Goal: Transaction & Acquisition: Purchase product/service

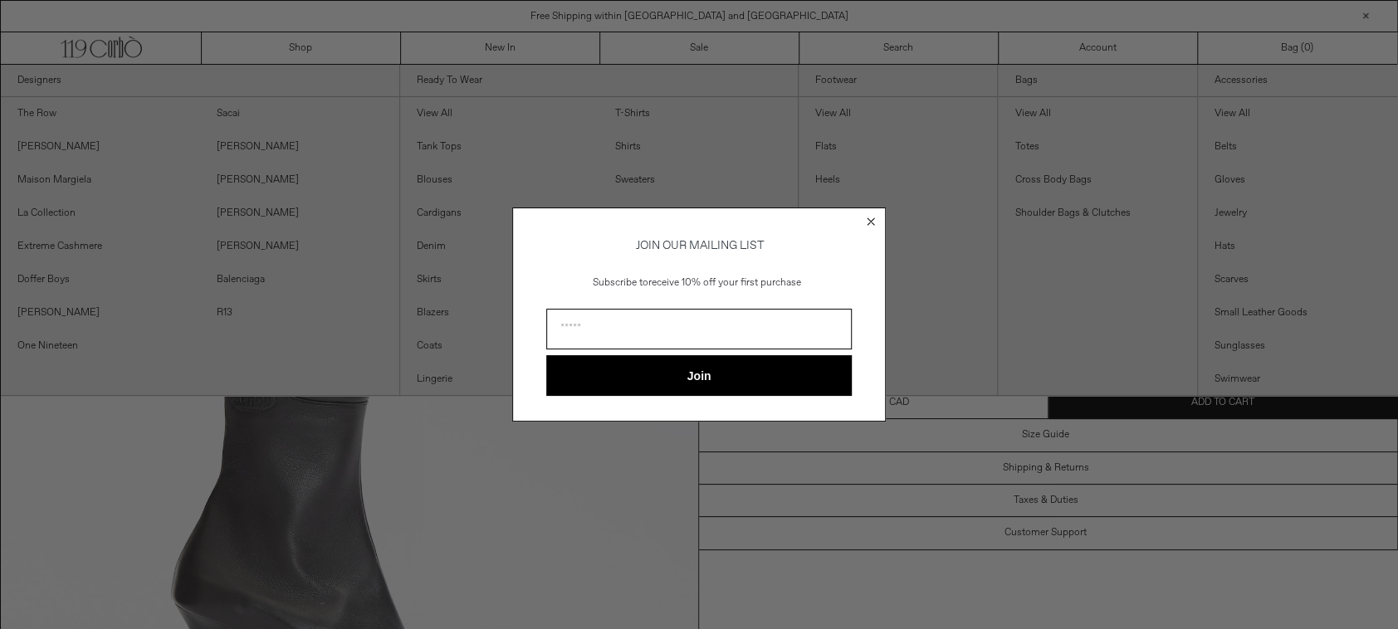
click at [870, 218] on circle "Close dialog" at bounding box center [871, 221] width 16 height 16
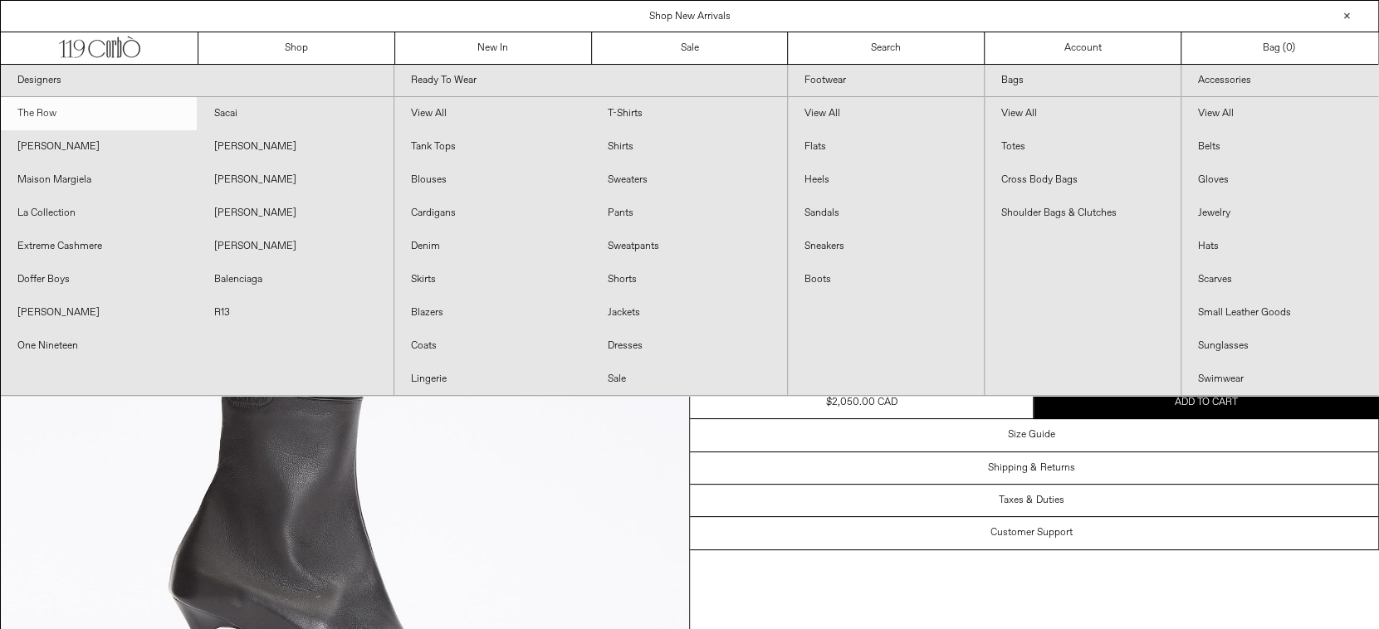
click at [39, 111] on link "The Row" at bounding box center [99, 113] width 196 height 33
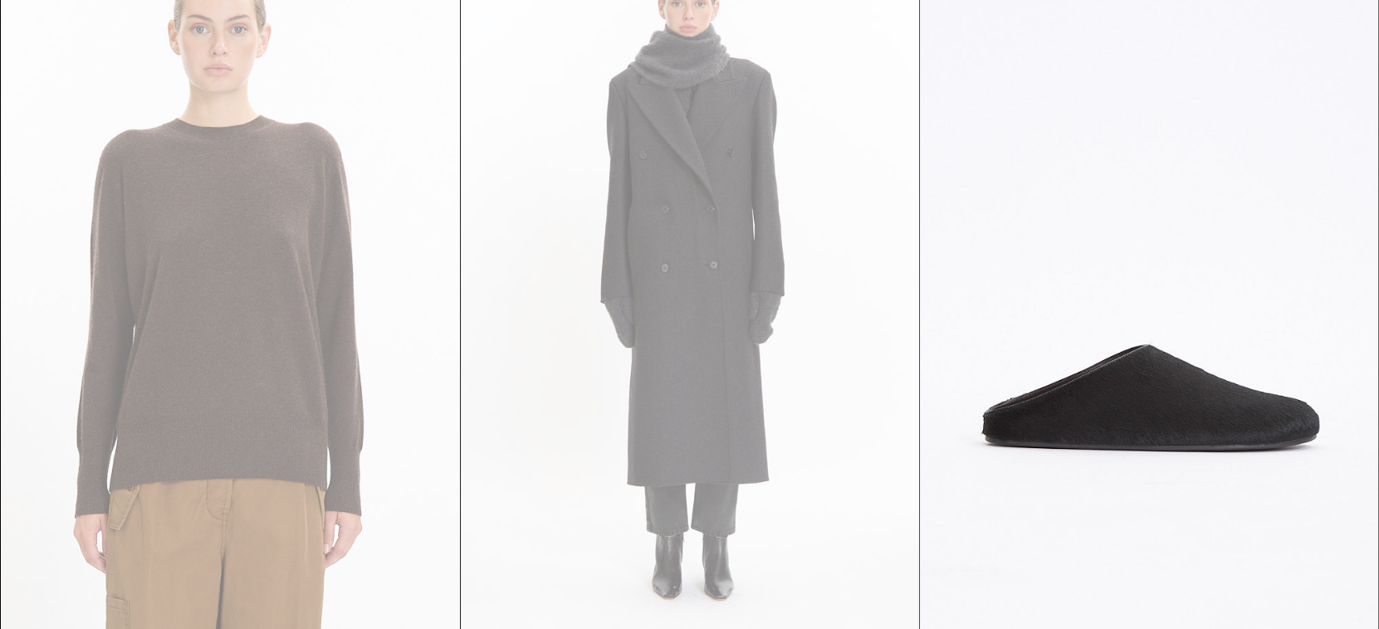
scroll to position [3166, 0]
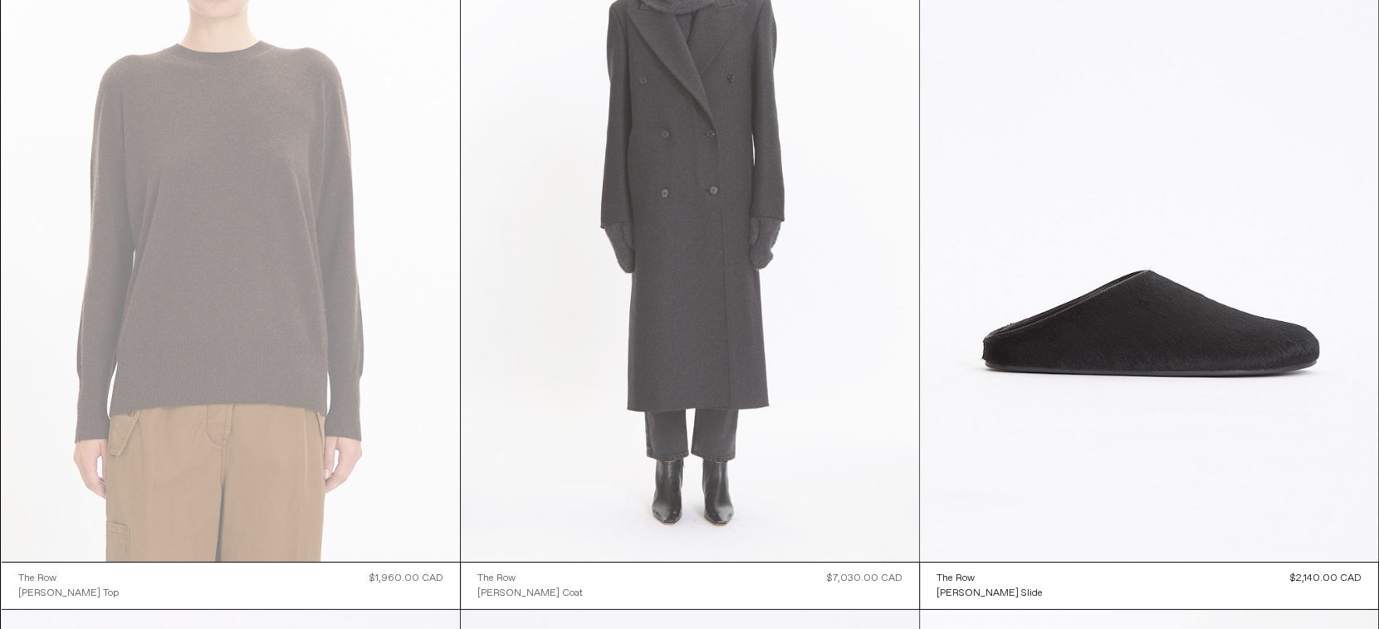
click at [753, 425] on at bounding box center [690, 217] width 458 height 687
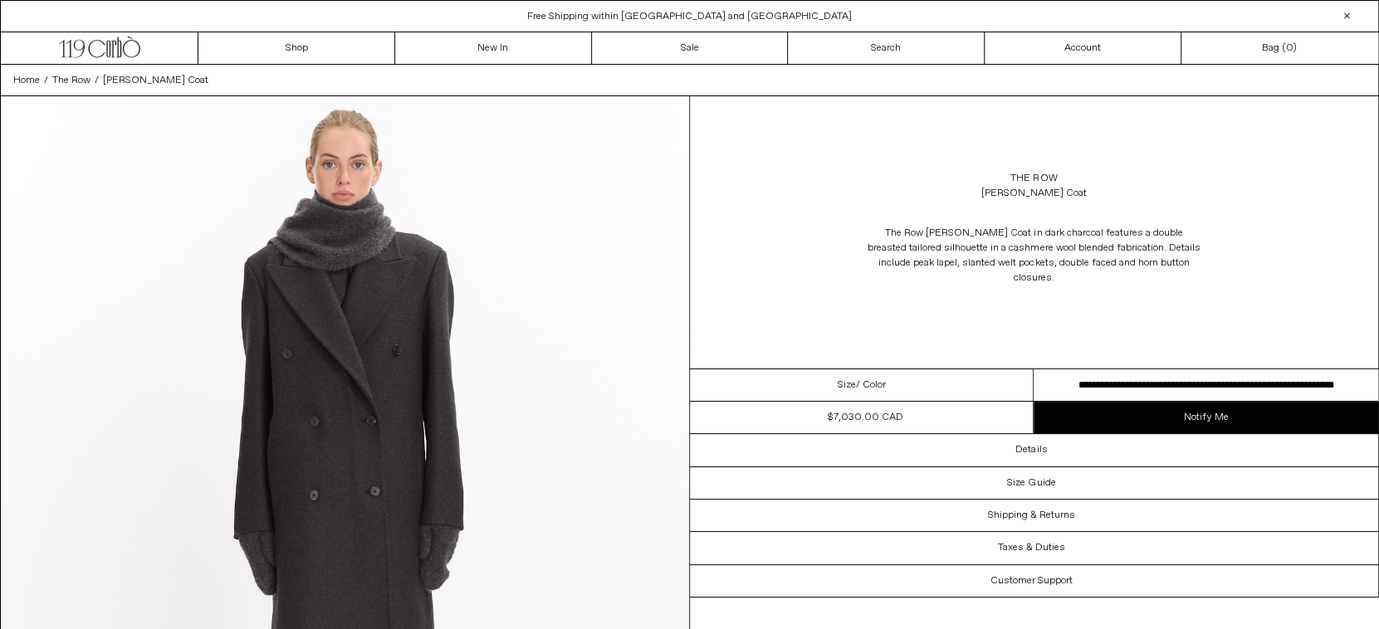
click at [1034, 369] on select "**********" at bounding box center [1206, 385] width 345 height 32
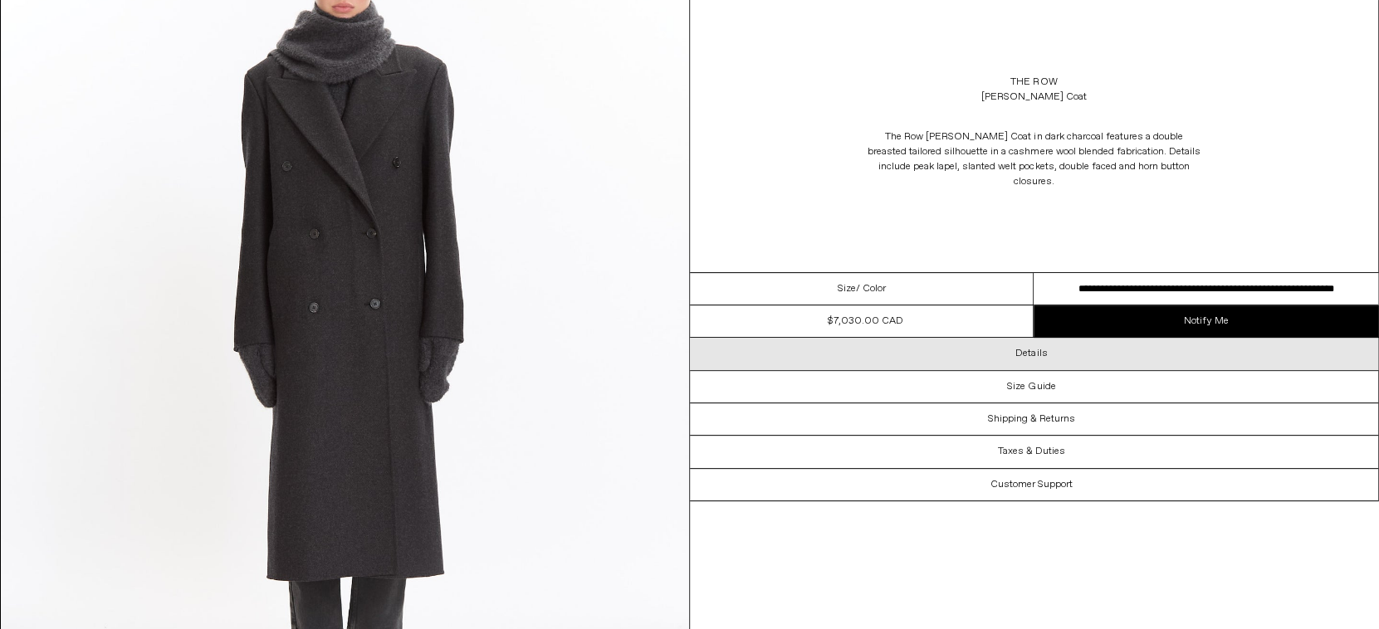
click at [1028, 348] on h3 "Details" at bounding box center [1031, 354] width 32 height 12
